Goal: Task Accomplishment & Management: Use online tool/utility

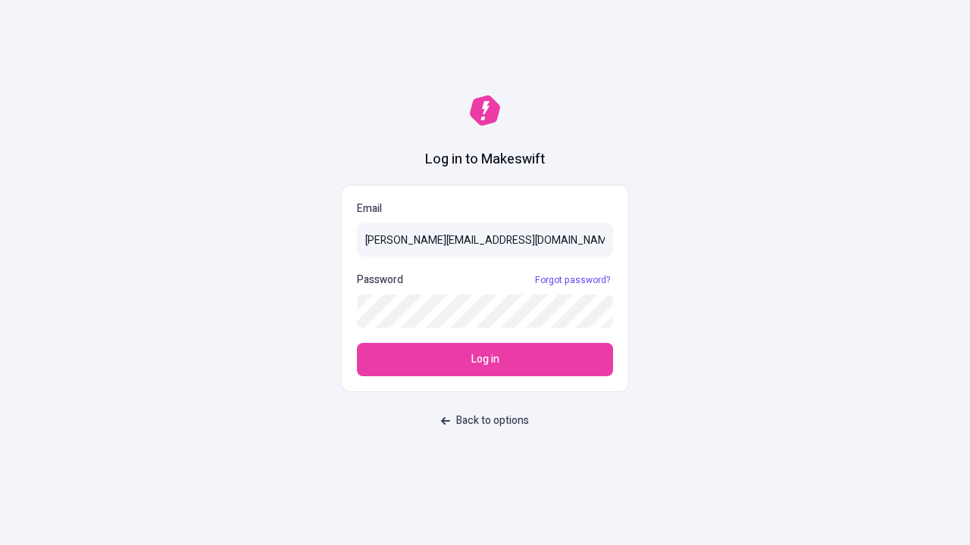
type input "sasha+test-ui@makeswift.com"
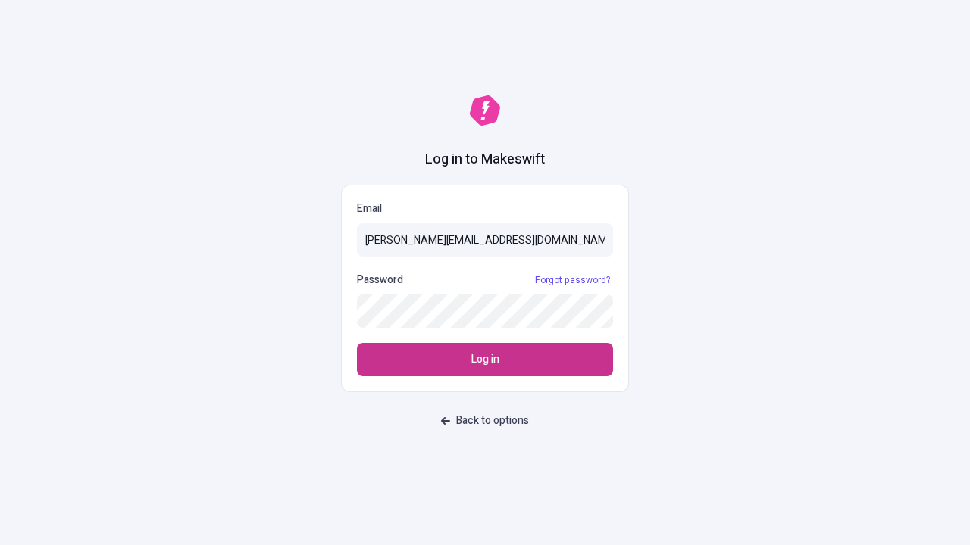
click at [485, 360] on span "Log in" at bounding box center [485, 359] width 28 height 17
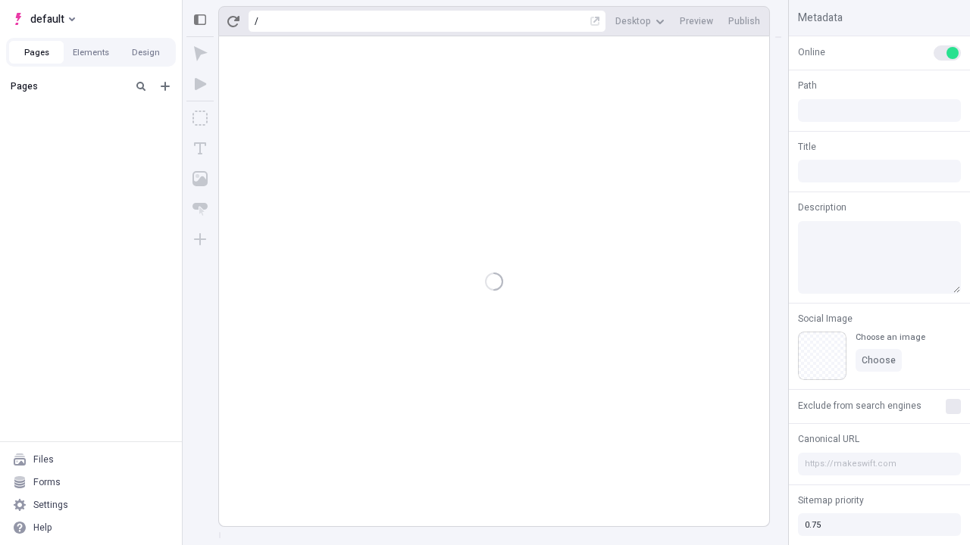
type input "/deep-link-deserunt"
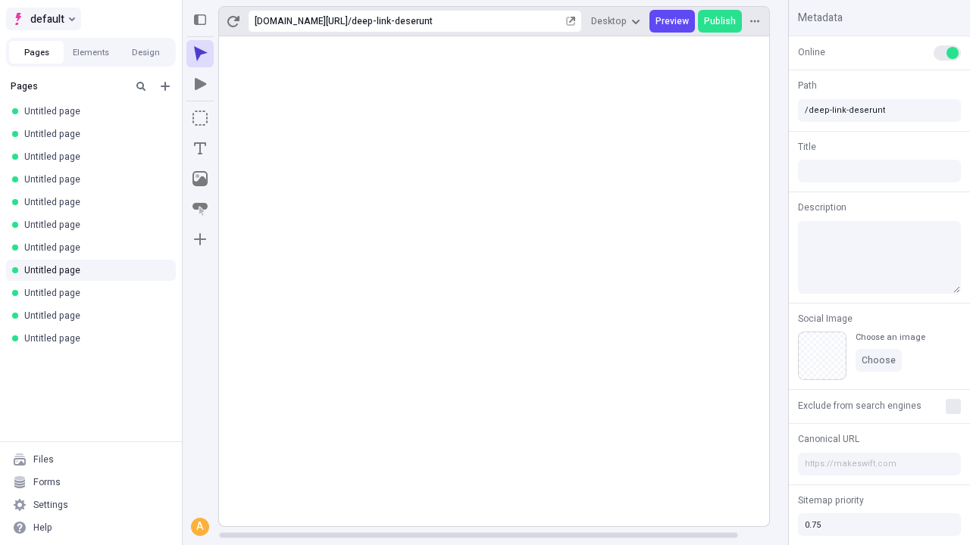
click at [42, 19] on span "default" at bounding box center [47, 19] width 34 height 18
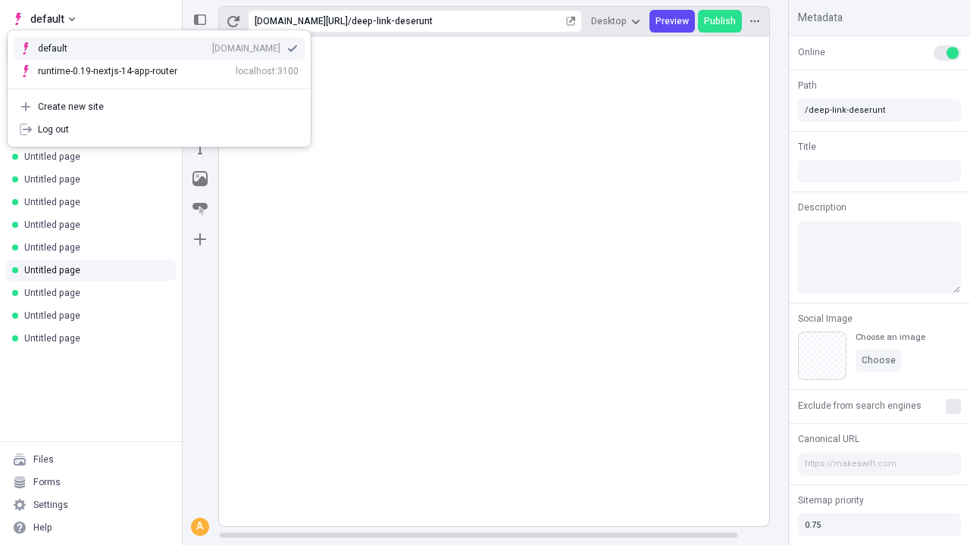
click at [212, 45] on div "[DOMAIN_NAME]" at bounding box center [246, 48] width 68 height 12
click at [165, 86] on icon "Add new" at bounding box center [165, 86] width 9 height 9
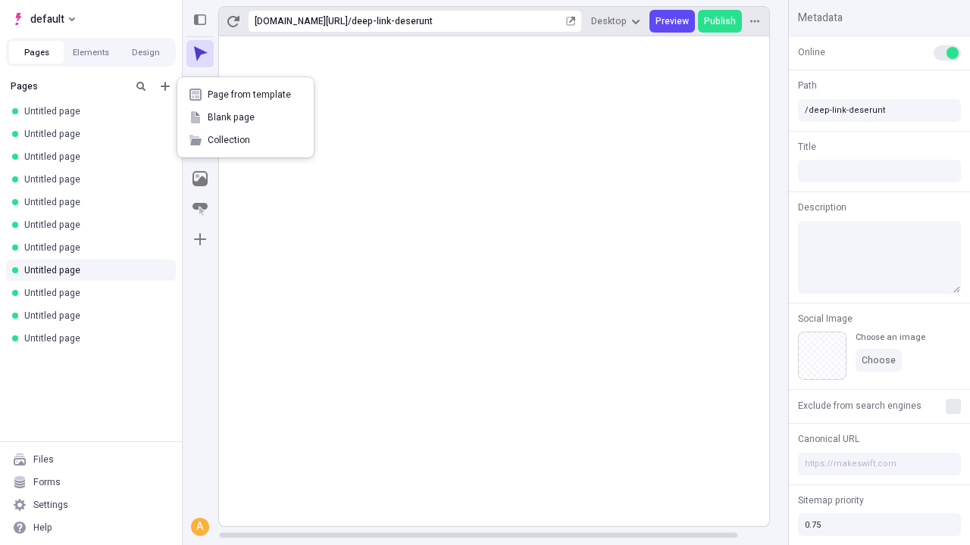
click at [245, 117] on span "Blank page" at bounding box center [255, 117] width 94 height 12
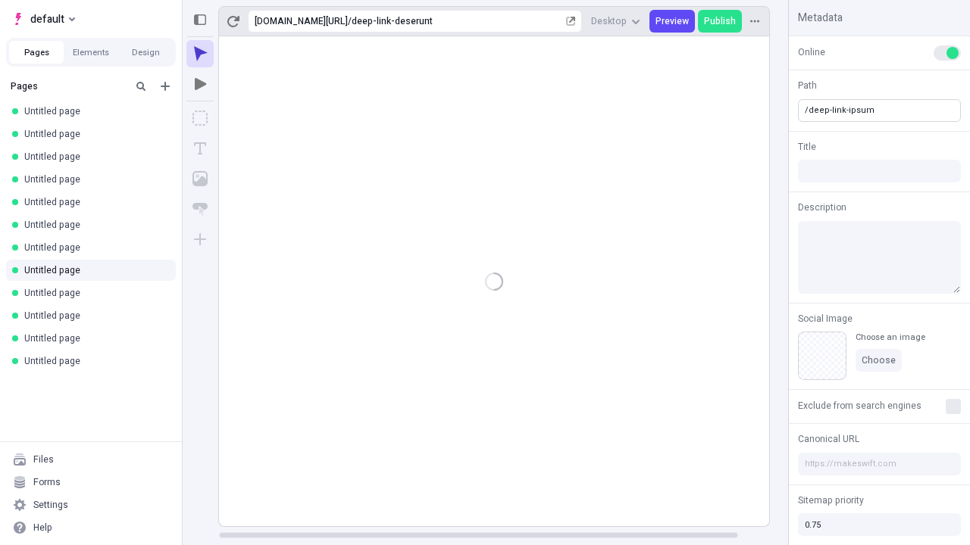
type input "/deep-link-ipsum"
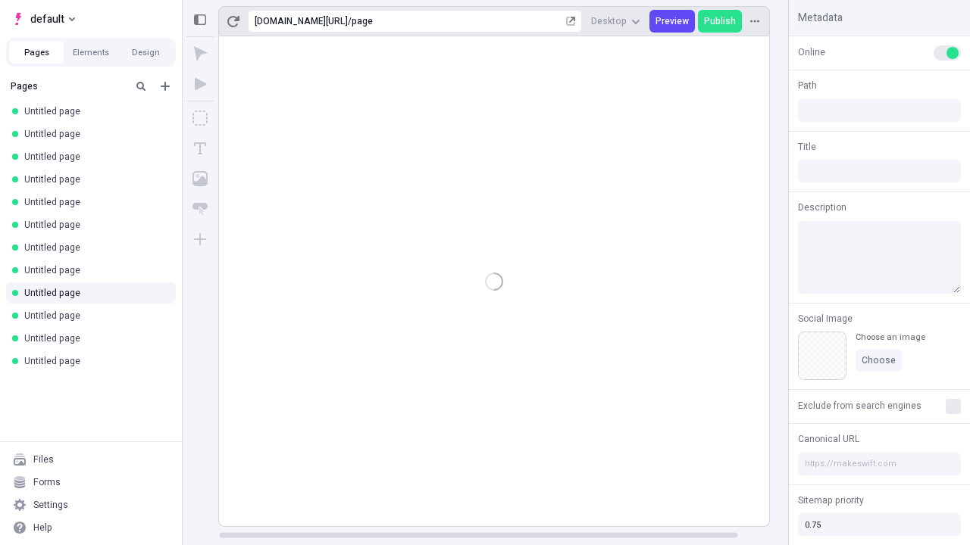
type input "/page"
